Goal: Transaction & Acquisition: Purchase product/service

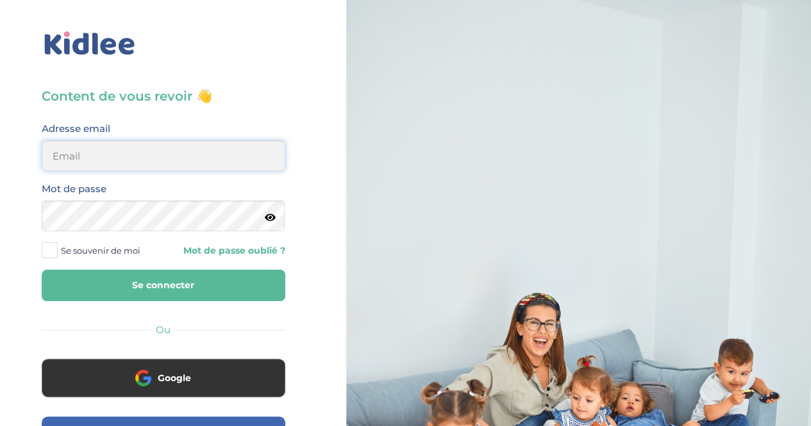
click at [164, 161] on input "email" at bounding box center [163, 155] width 243 height 31
type input "amzianedalia@hotmail.com"
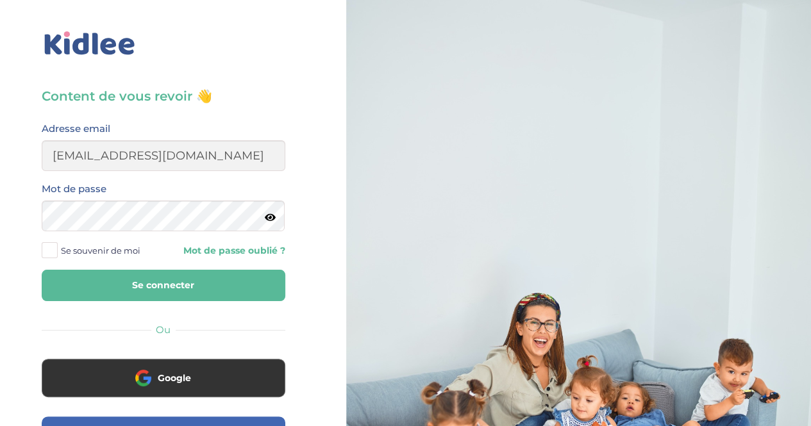
click at [268, 216] on icon at bounding box center [270, 218] width 11 height 10
click at [52, 245] on span at bounding box center [50, 250] width 16 height 16
click at [0, 0] on input "Se souvenir de moi" at bounding box center [0, 0] width 0 height 0
click at [128, 286] on button "Se connecter" at bounding box center [163, 285] width 243 height 31
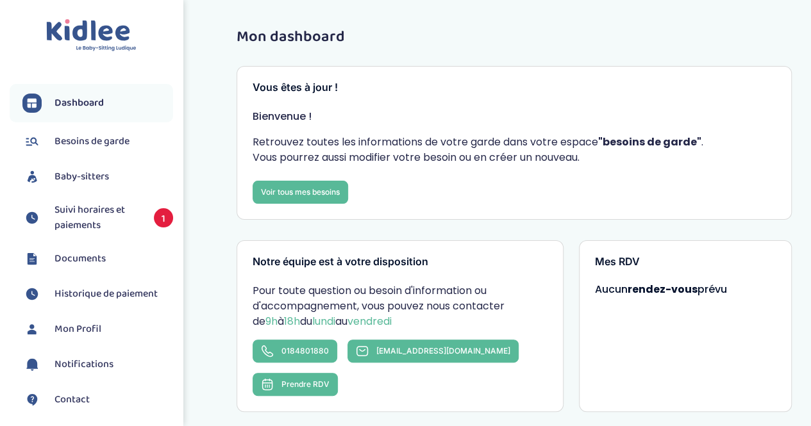
click at [90, 220] on span "Suivi horaires et paiements" at bounding box center [97, 217] width 86 height 31
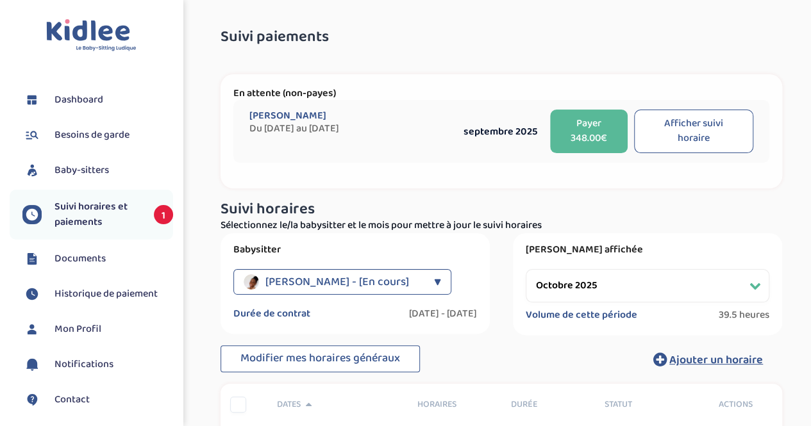
click at [672, 133] on button "Afficher suivi horaire" at bounding box center [693, 132] width 119 height 44
select select "septembre 2025"
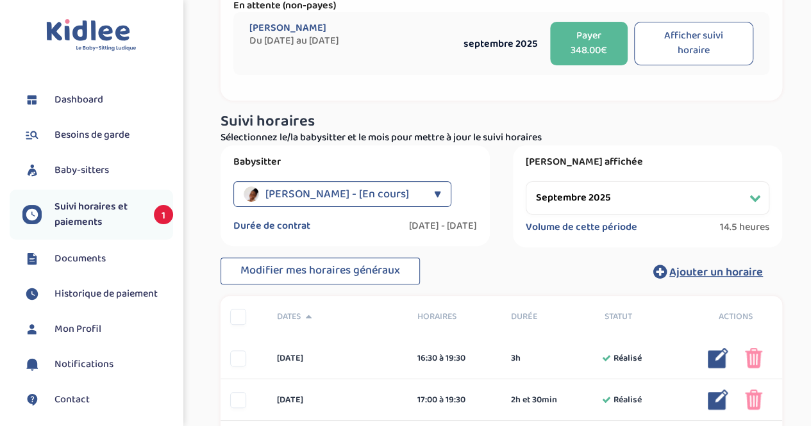
scroll to position [70, 0]
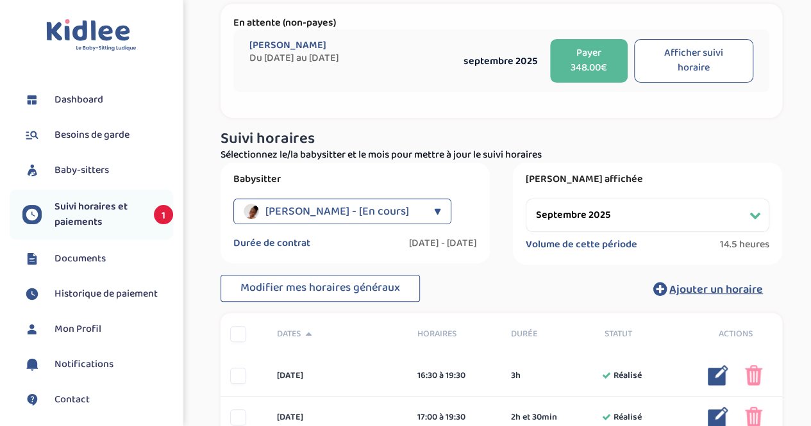
click at [577, 62] on button "Payer 348.00€" at bounding box center [589, 61] width 78 height 44
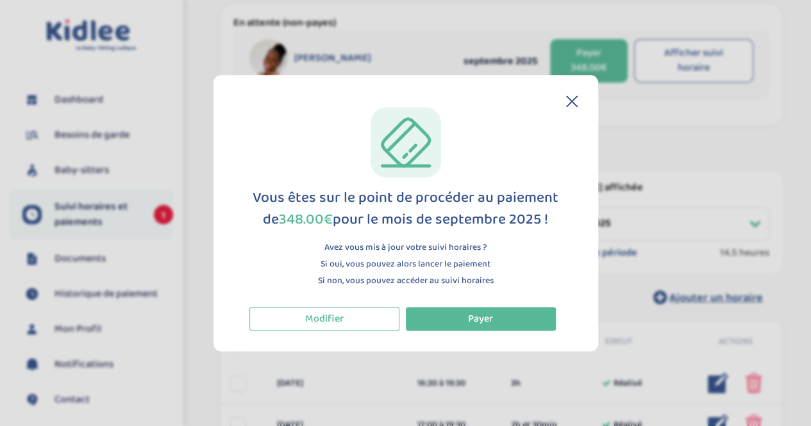
click at [566, 102] on icon at bounding box center [572, 101] width 12 height 12
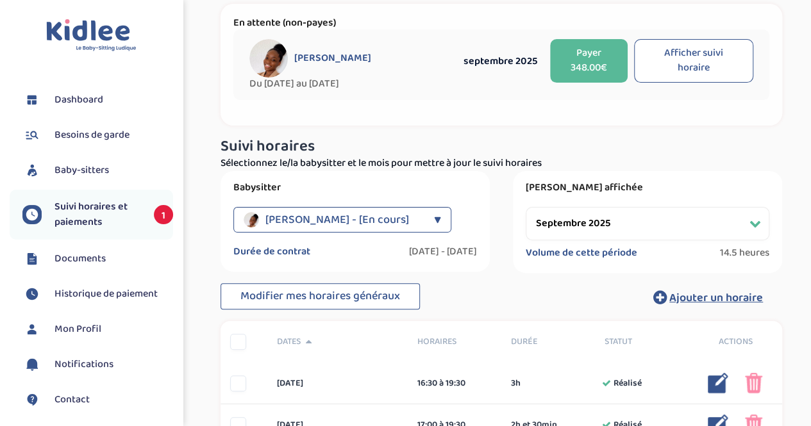
click at [687, 73] on button "Afficher suivi horaire" at bounding box center [693, 61] width 119 height 44
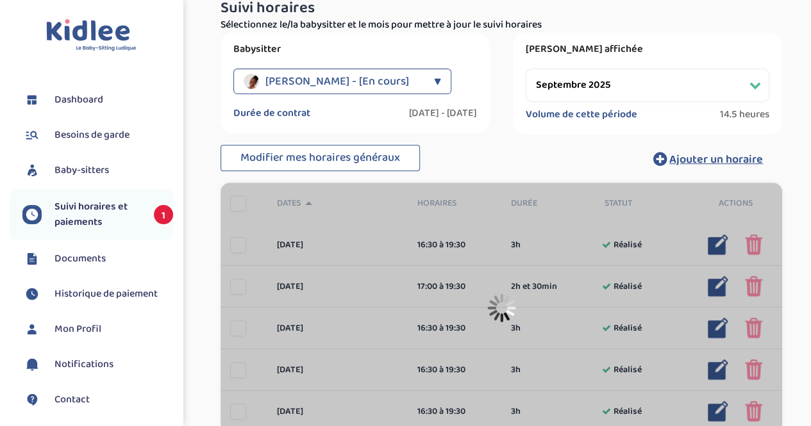
scroll to position [122, 0]
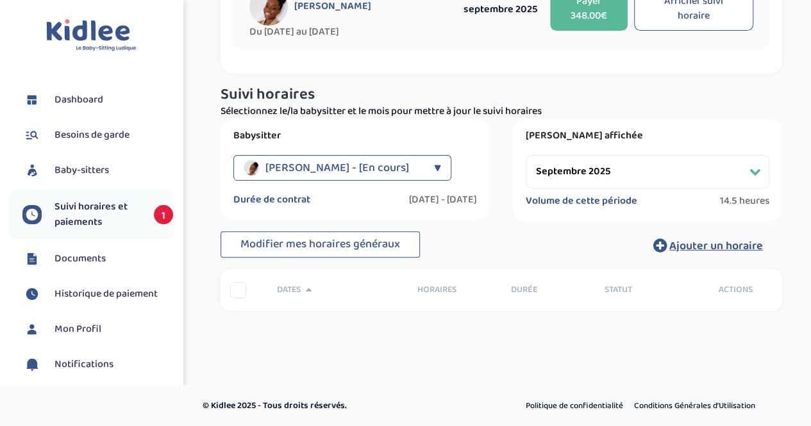
click at [683, 15] on button "Afficher suivi horaire" at bounding box center [693, 9] width 119 height 44
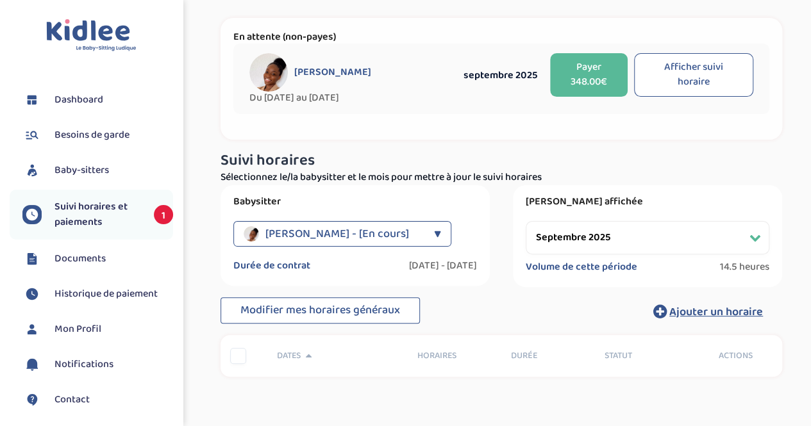
scroll to position [54, 0]
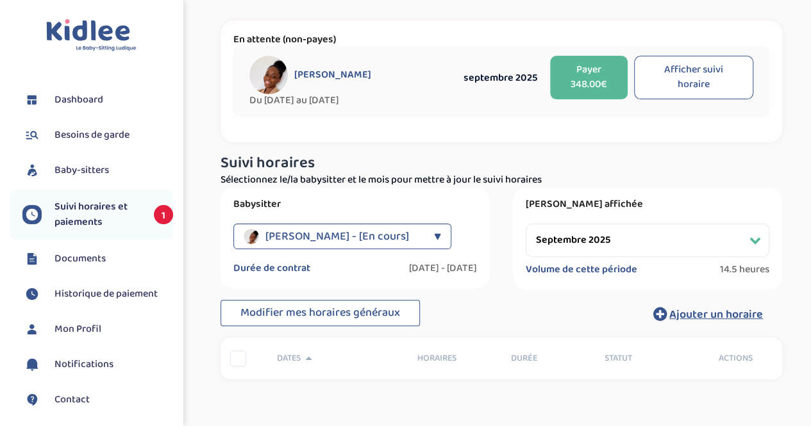
click at [700, 69] on button "Afficher suivi horaire" at bounding box center [693, 78] width 119 height 44
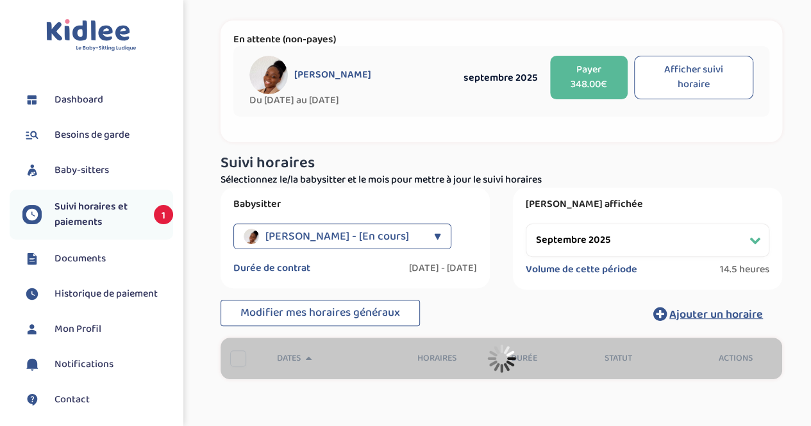
scroll to position [122, 0]
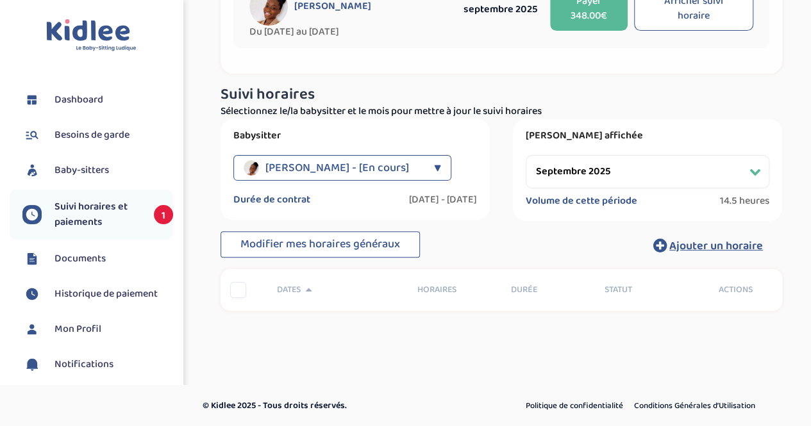
click at [579, 19] on button "Payer 348.00€" at bounding box center [589, 9] width 78 height 44
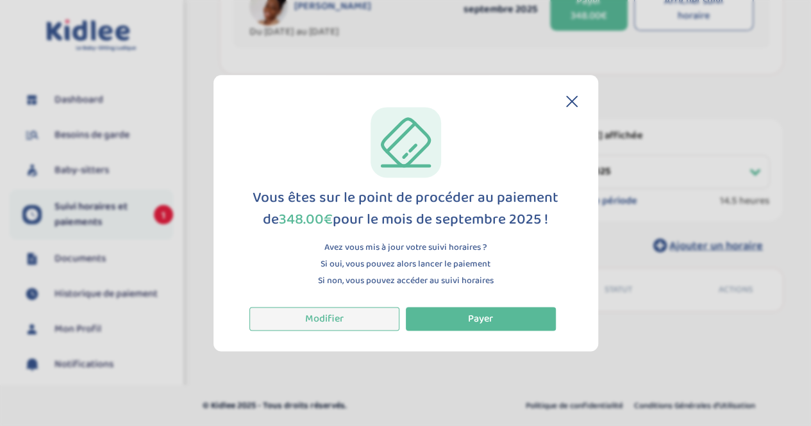
click at [354, 313] on button "Modifier" at bounding box center [324, 319] width 150 height 24
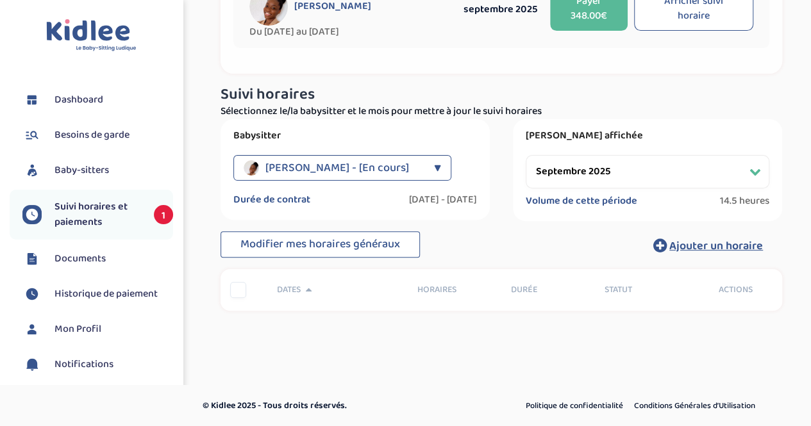
click at [591, 12] on button "Payer 348.00€" at bounding box center [589, 9] width 78 height 44
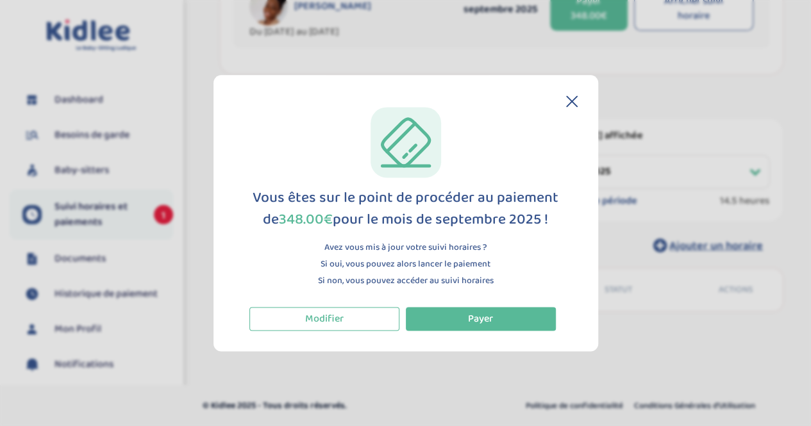
click at [570, 101] on icon at bounding box center [571, 101] width 10 height 10
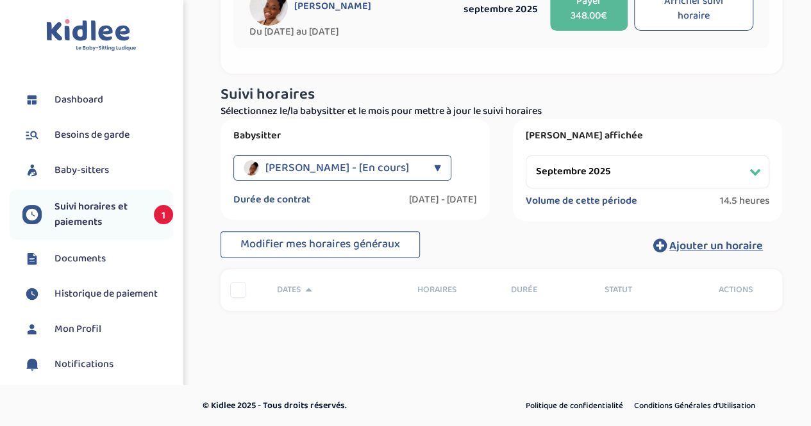
click at [92, 170] on span "Baby-sitters" at bounding box center [81, 170] width 54 height 15
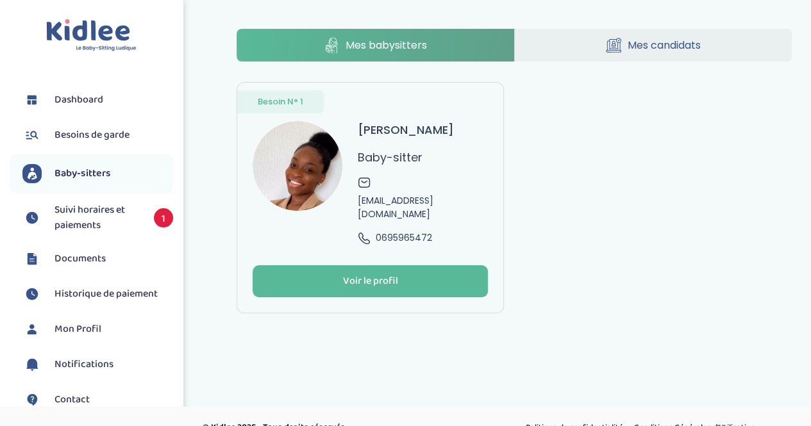
click at [86, 201] on li "Suivi horaires et paiements 1" at bounding box center [91, 218] width 163 height 44
click at [83, 217] on span "Suivi horaires et paiements" at bounding box center [97, 217] width 86 height 31
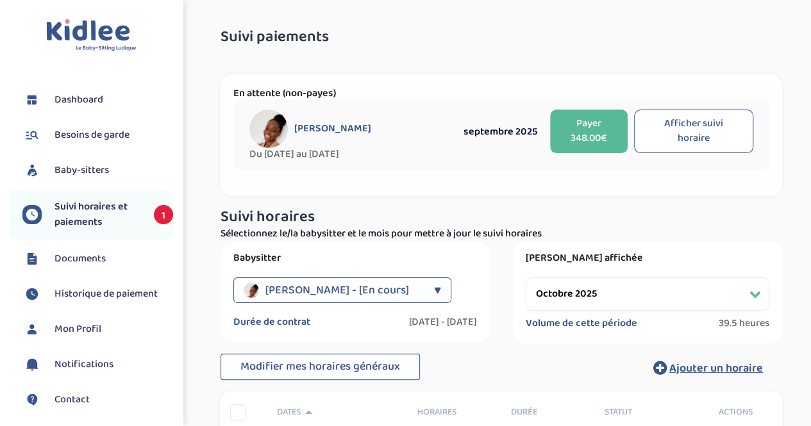
click at [688, 119] on button "Afficher suivi horaire" at bounding box center [693, 132] width 119 height 44
select select "septembre 2025"
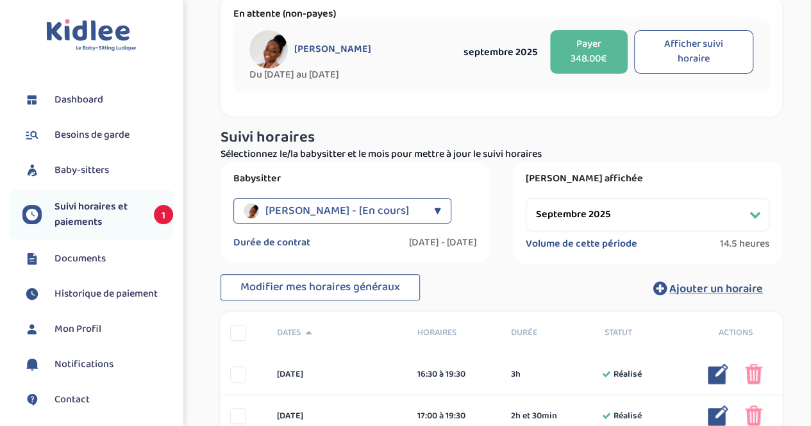
scroll to position [55, 0]
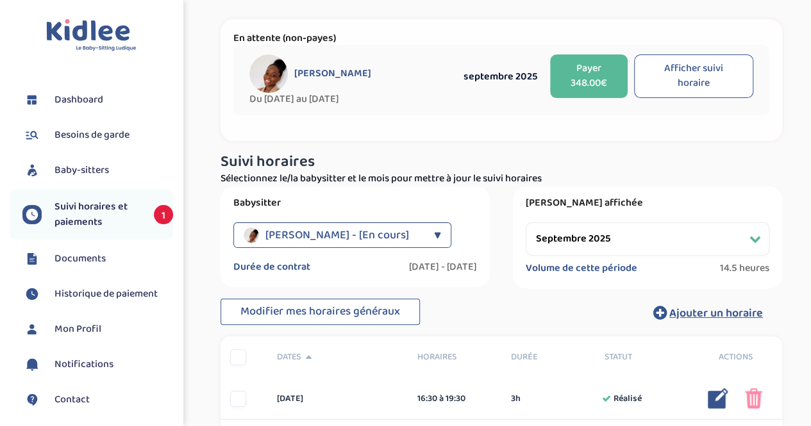
click at [610, 81] on button "Payer 348.00€" at bounding box center [589, 76] width 78 height 44
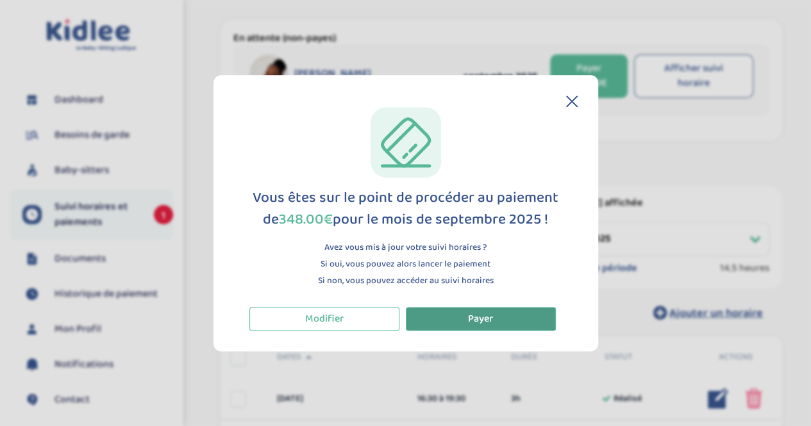
click at [484, 312] on span "Payer" at bounding box center [480, 319] width 25 height 16
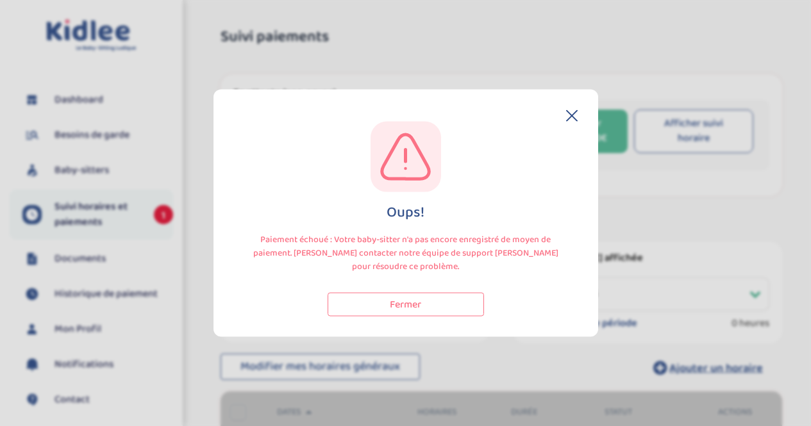
select select "octobre 2025"
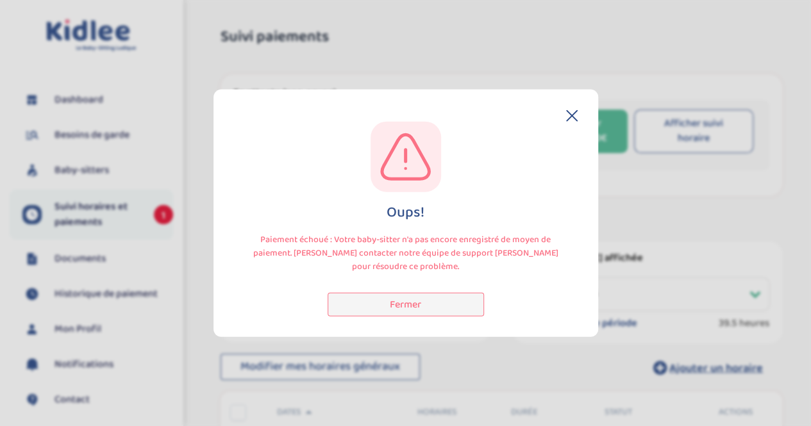
click at [415, 311] on button "Fermer" at bounding box center [405, 305] width 156 height 24
